Goal: Transaction & Acquisition: Purchase product/service

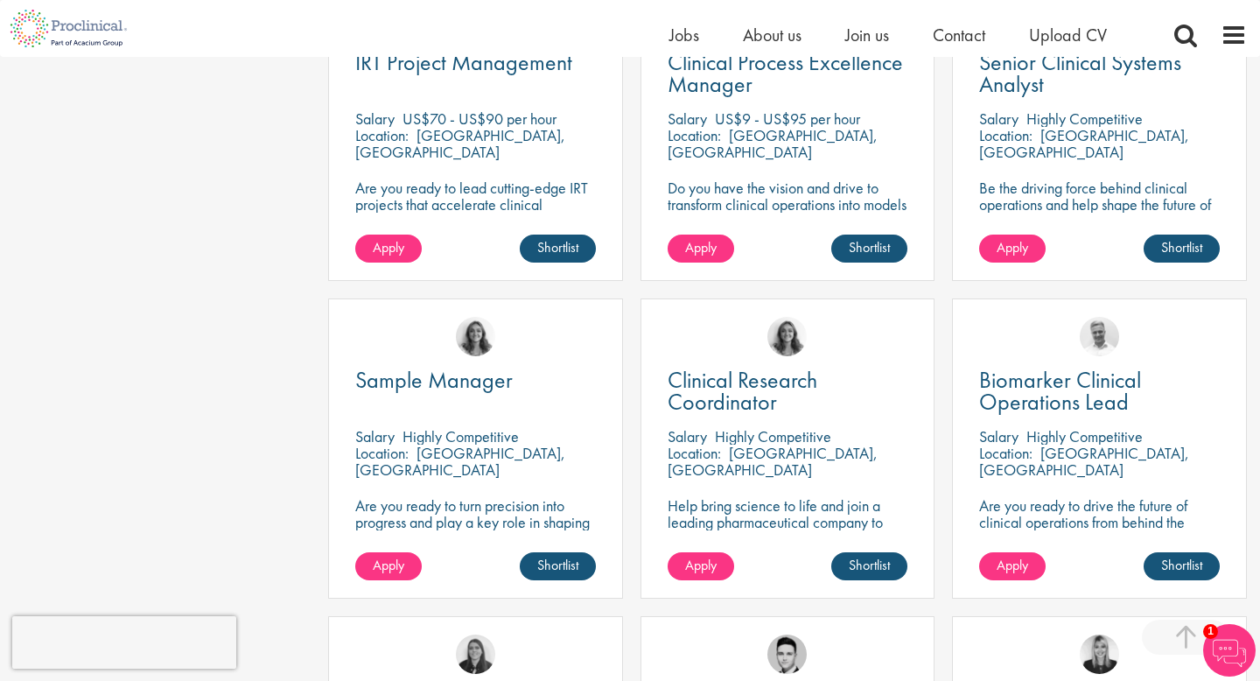
scroll to position [947, 0]
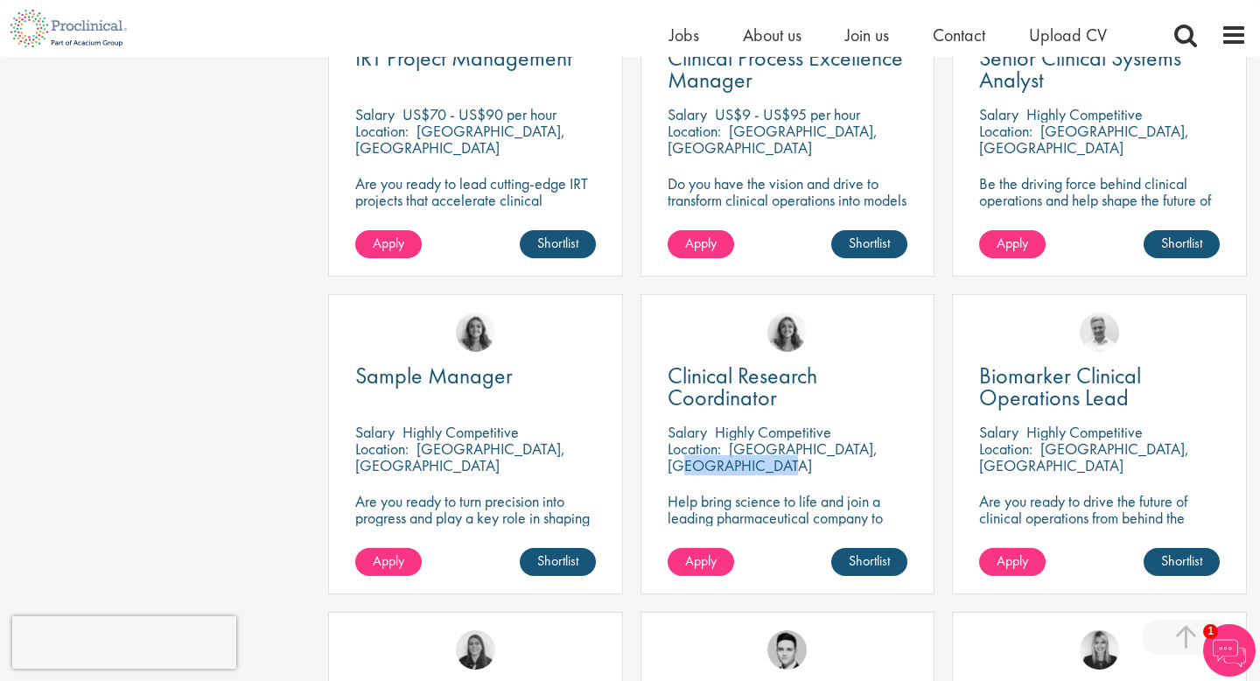
drag, startPoint x: 825, startPoint y: 432, endPoint x: 727, endPoint y: 432, distance: 98.0
click at [727, 440] on div "Location: Dearborn, USA" at bounding box center [787, 457] width 241 height 35
copy p "[GEOGRAPHIC_DATA], [GEOGRAPHIC_DATA]"
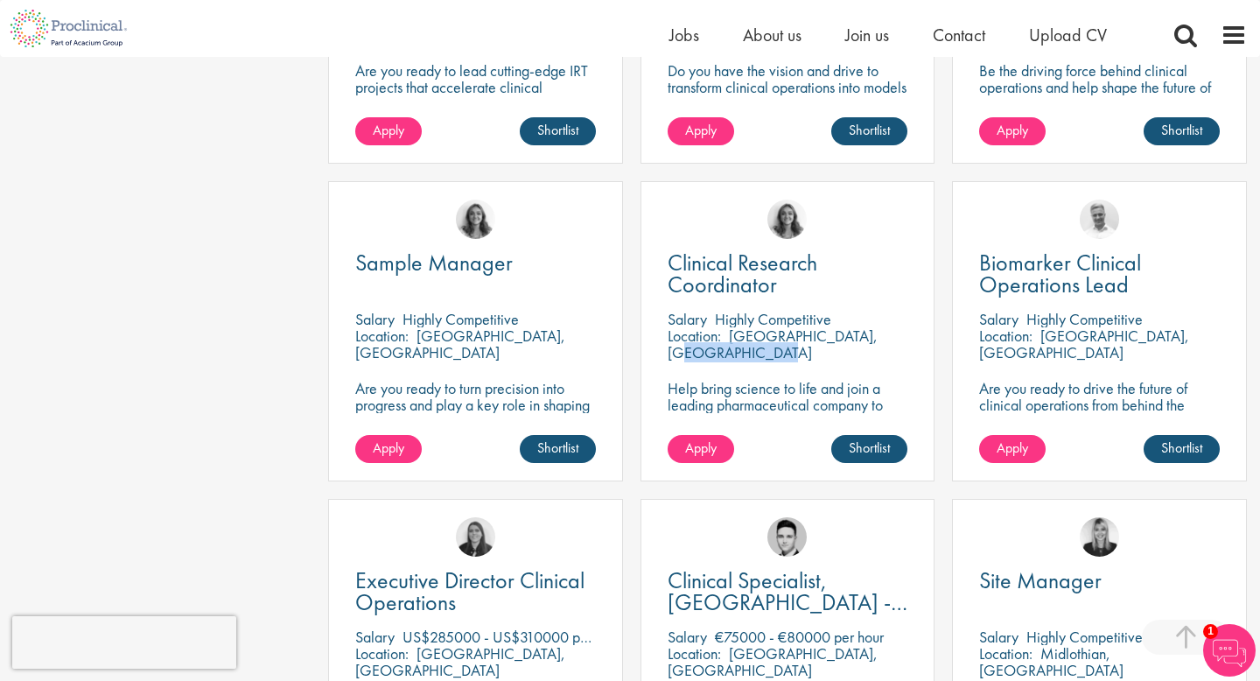
scroll to position [1089, 0]
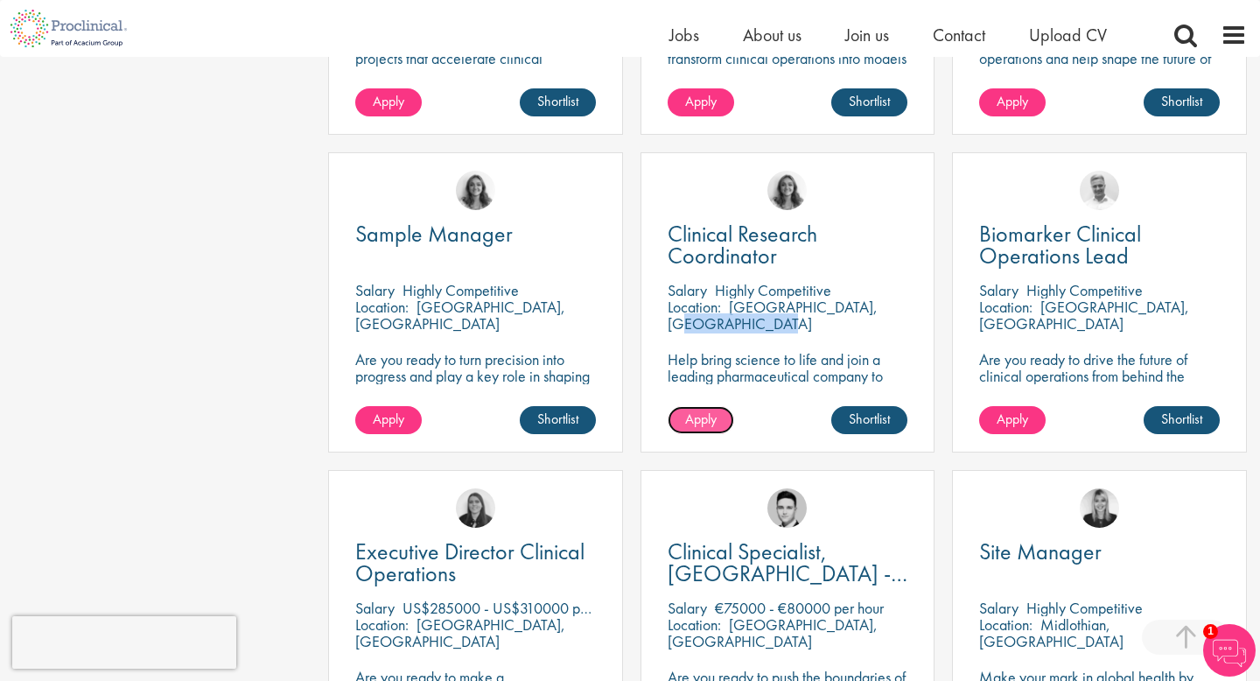
click at [709, 409] on span "Apply" at bounding box center [700, 418] width 31 height 18
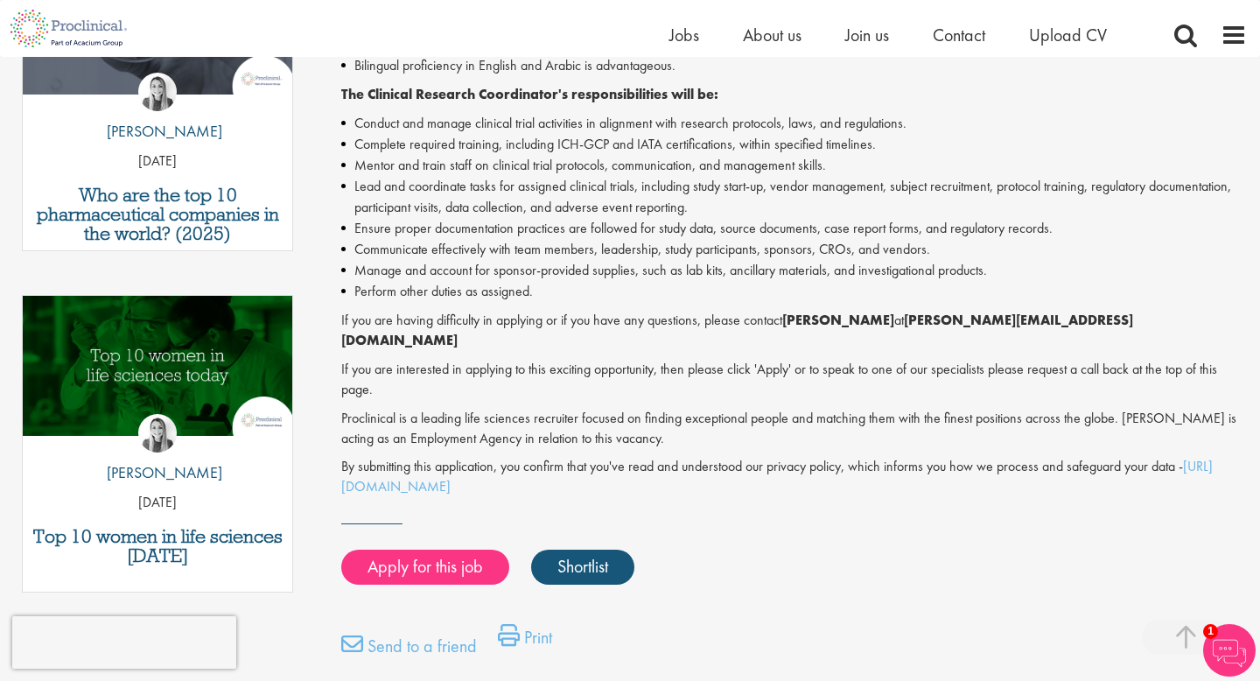
scroll to position [682, 0]
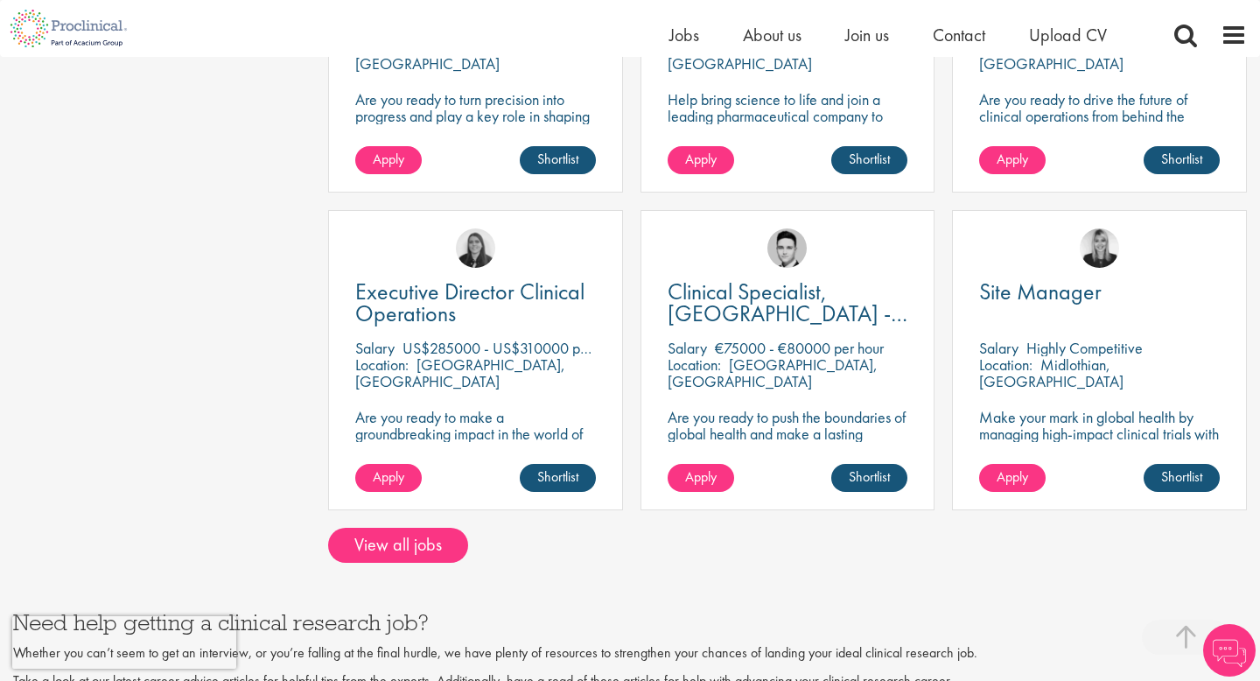
scroll to position [1357, 0]
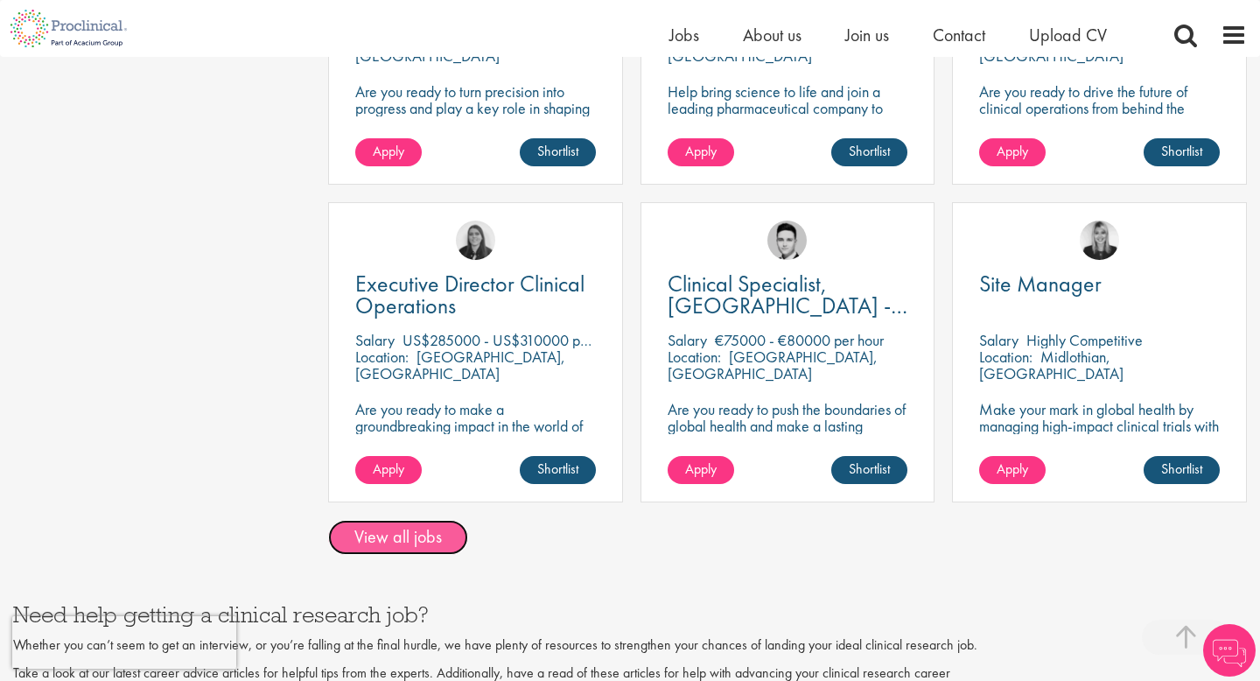
click at [392, 521] on link "View all jobs" at bounding box center [398, 537] width 140 height 35
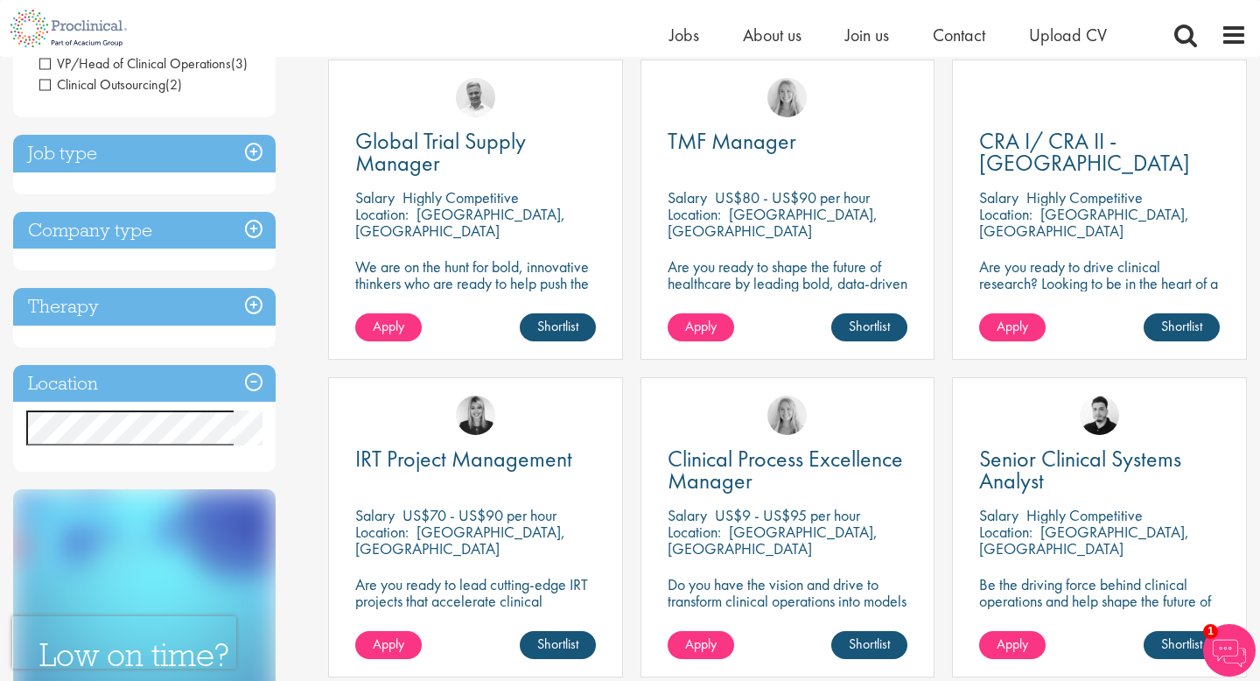
scroll to position [257, 0]
